Goal: Information Seeking & Learning: Understand process/instructions

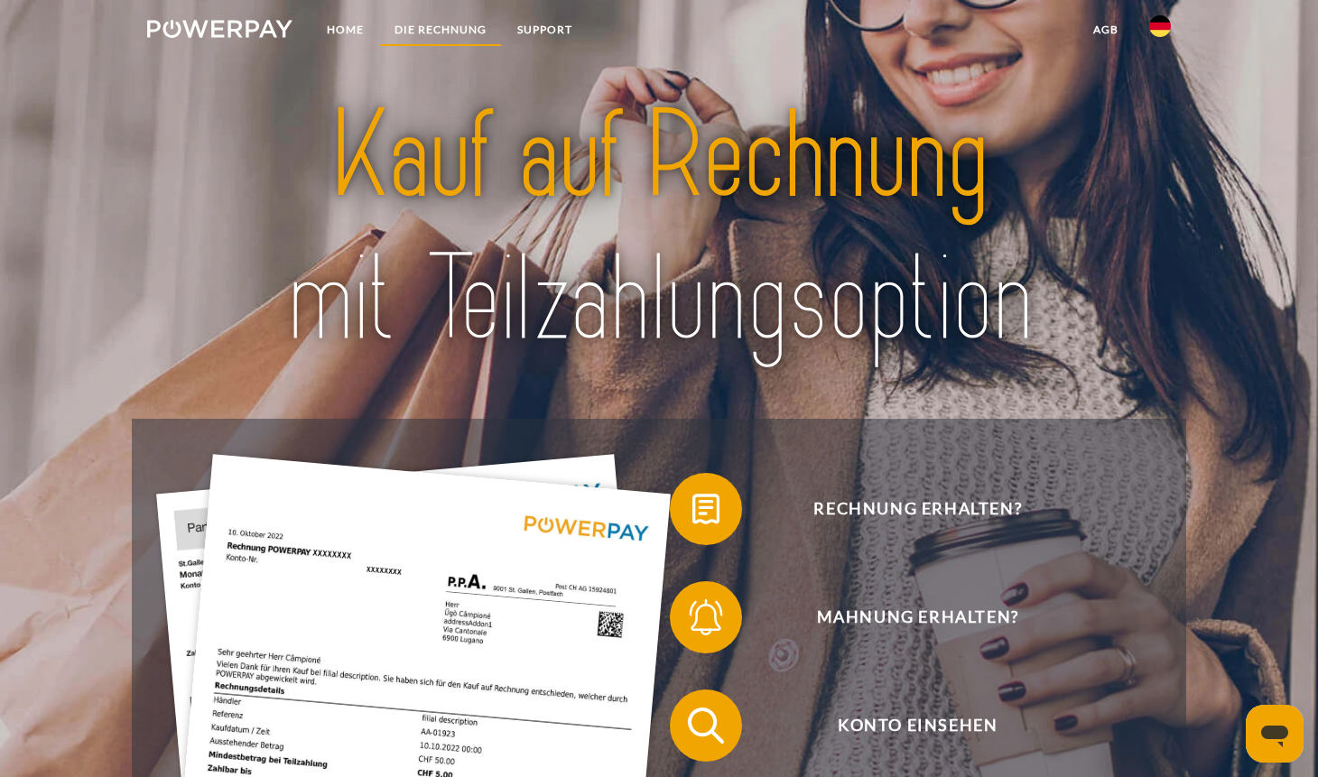
click at [429, 28] on link "DIE RECHNUNG" at bounding box center [440, 30] width 123 height 33
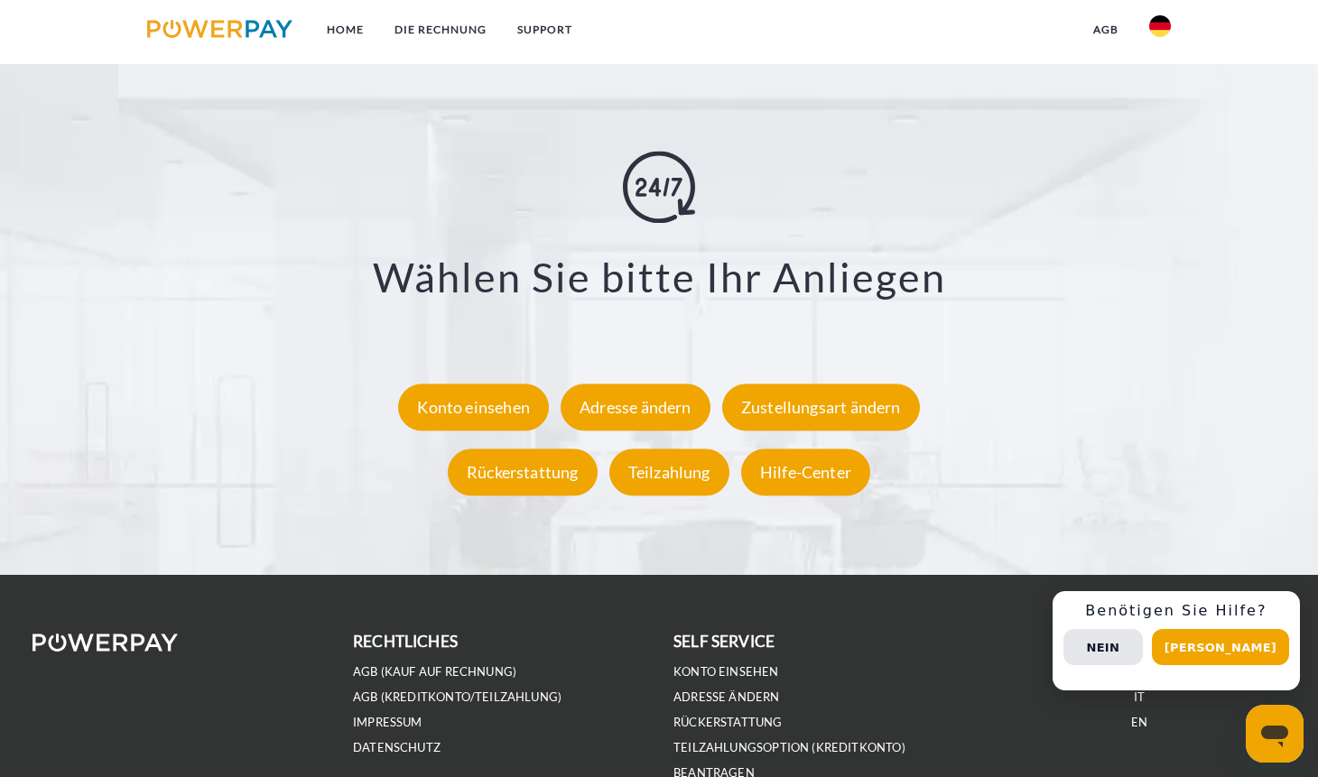
scroll to position [3218, 0]
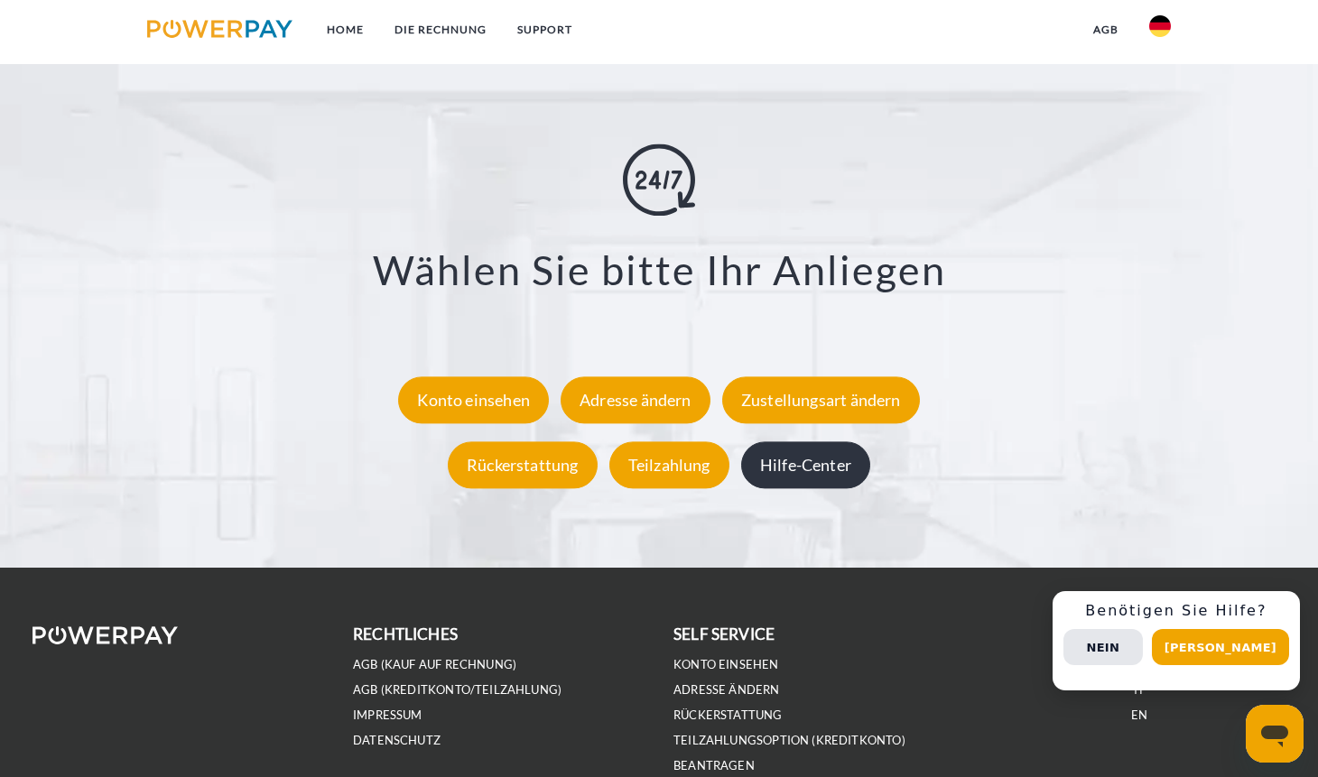
click at [806, 475] on div "Hilfe-Center" at bounding box center [805, 465] width 129 height 47
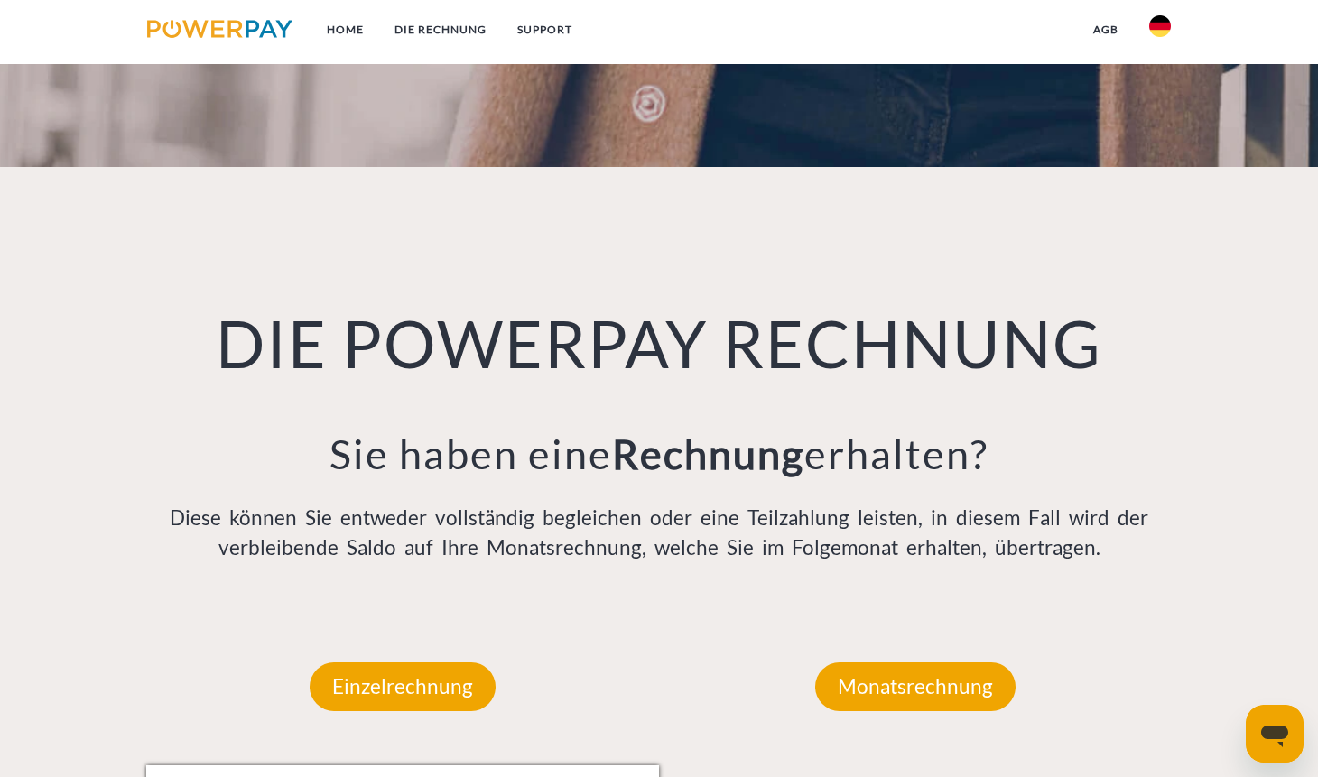
scroll to position [1107, 0]
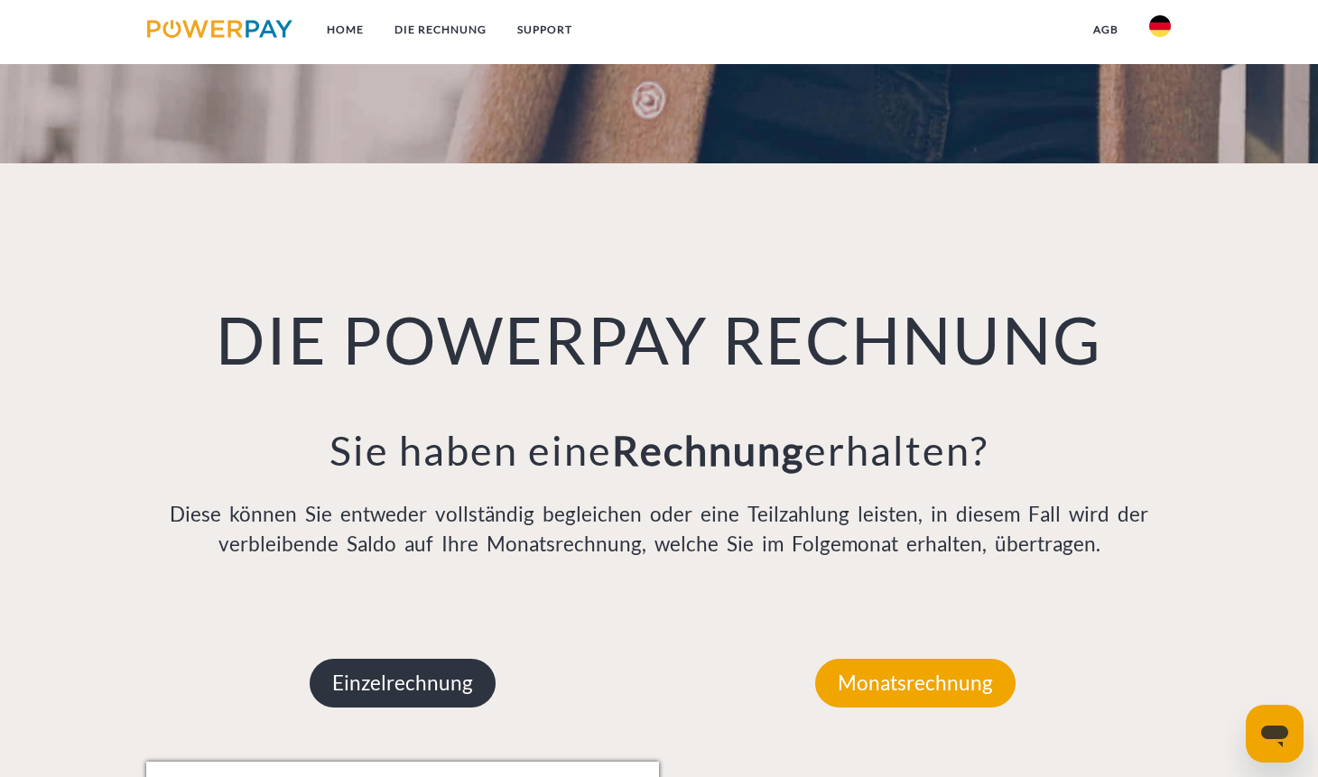
click at [380, 688] on p "Einzelrechnung" at bounding box center [403, 683] width 186 height 49
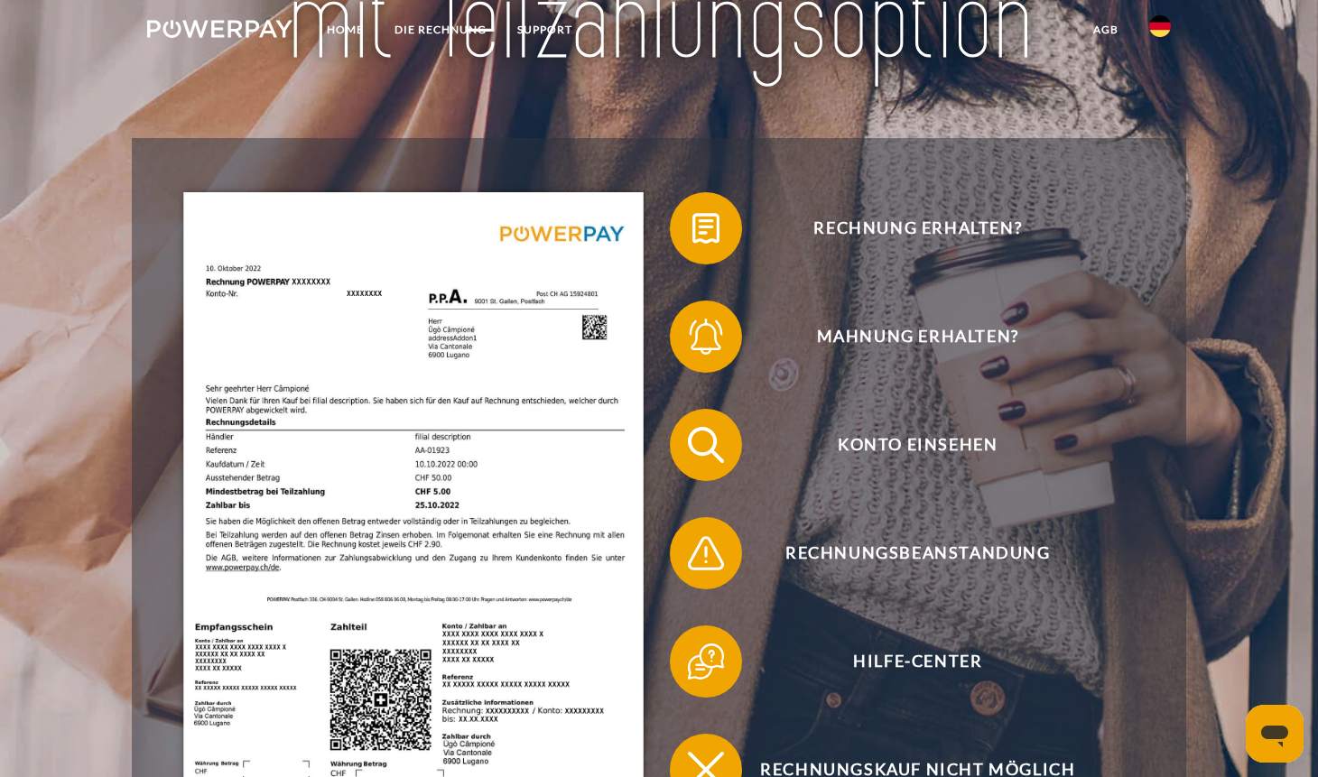
scroll to position [0, 0]
